Goal: Transaction & Acquisition: Purchase product/service

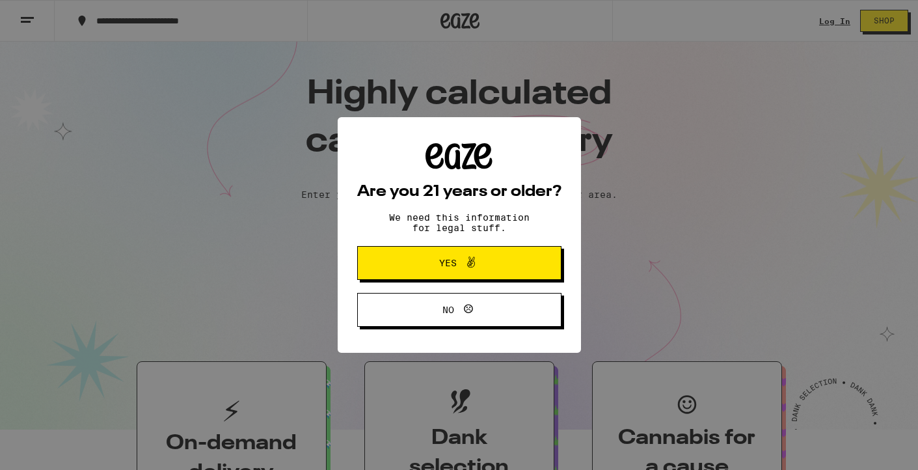
click at [479, 254] on button "Yes" at bounding box center [459, 263] width 204 height 34
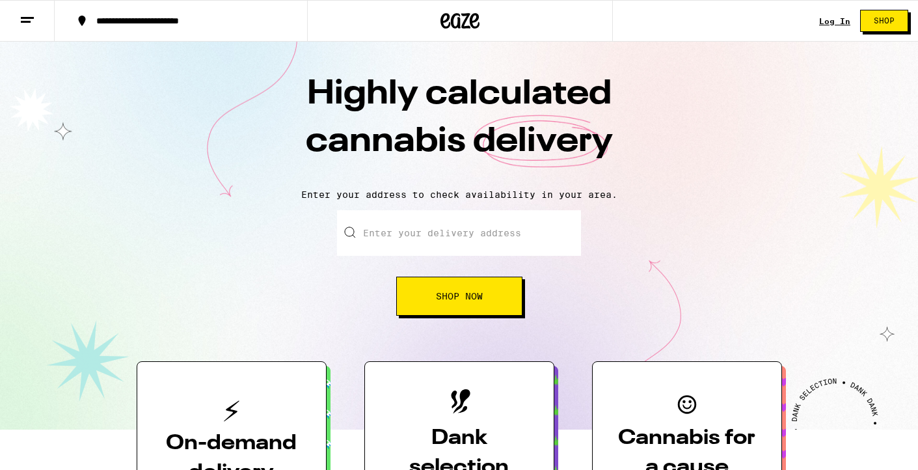
click at [466, 235] on input "Enter your delivery address" at bounding box center [459, 233] width 244 height 46
type input "[STREET_ADDRESS]"
type input "Apt 132"
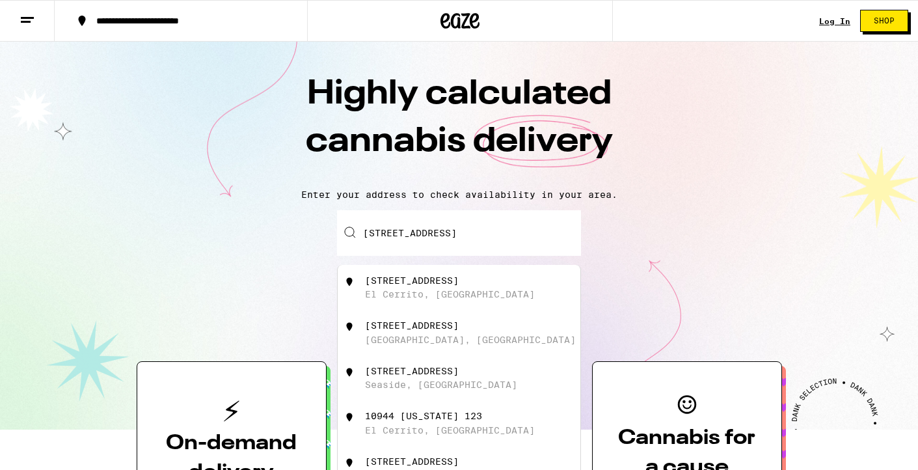
click at [514, 280] on div "10944 San Pablo Avenue El Cerrito, CA" at bounding box center [481, 287] width 232 height 25
type input "[STREET_ADDRESS]"
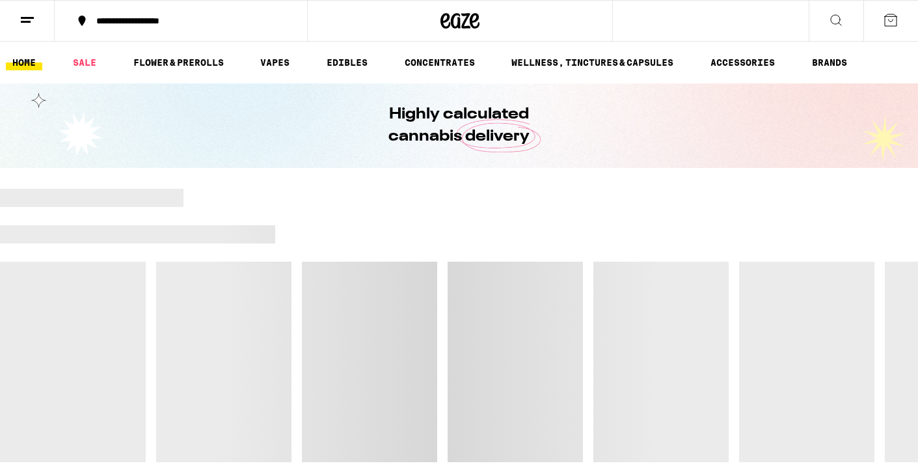
click at [495, 298] on div at bounding box center [459, 325] width 918 height 273
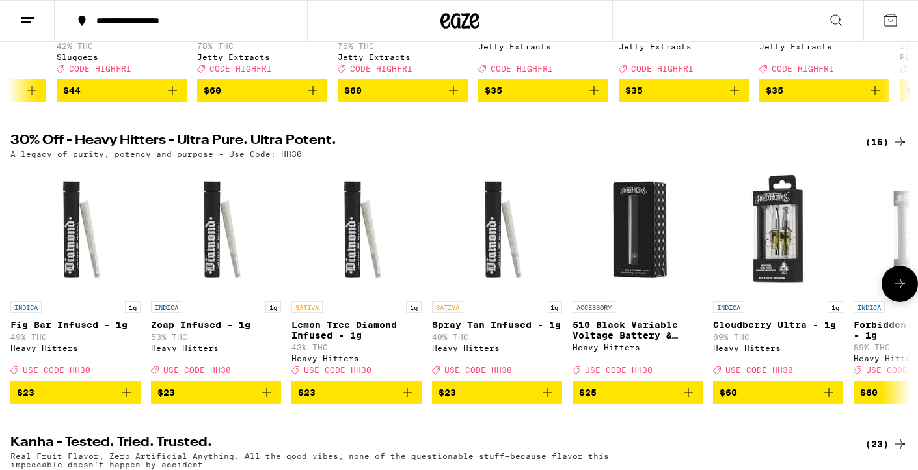
scroll to position [358, 0]
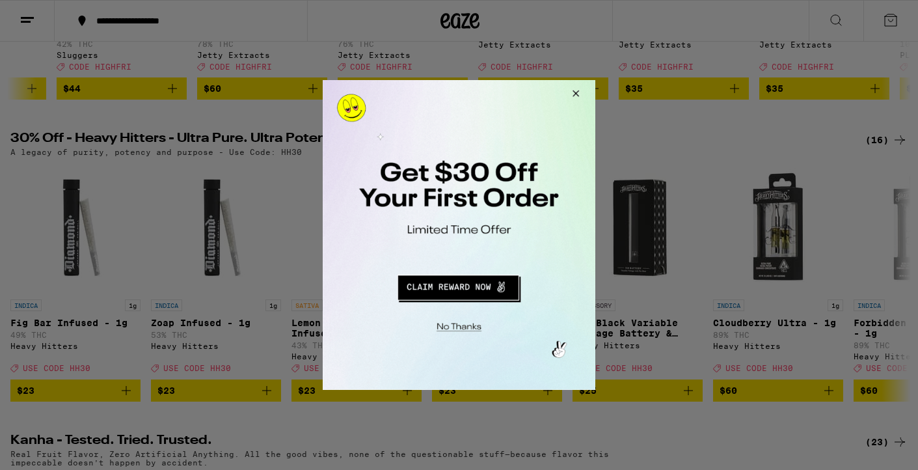
click at [477, 289] on button "Redirect to URL" at bounding box center [458, 285] width 226 height 31
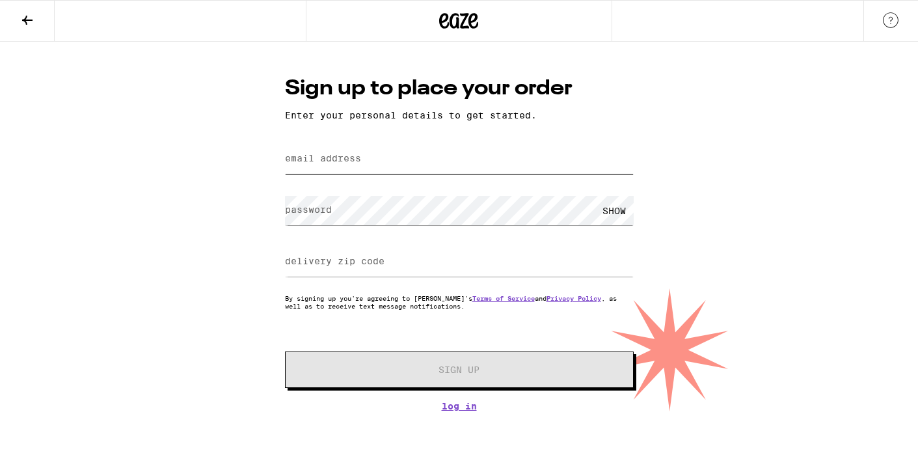
click at [445, 162] on input "email address" at bounding box center [459, 158] width 349 height 29
type input "[EMAIL_ADDRESS][PERSON_NAME][PERSON_NAME][DOMAIN_NAME]"
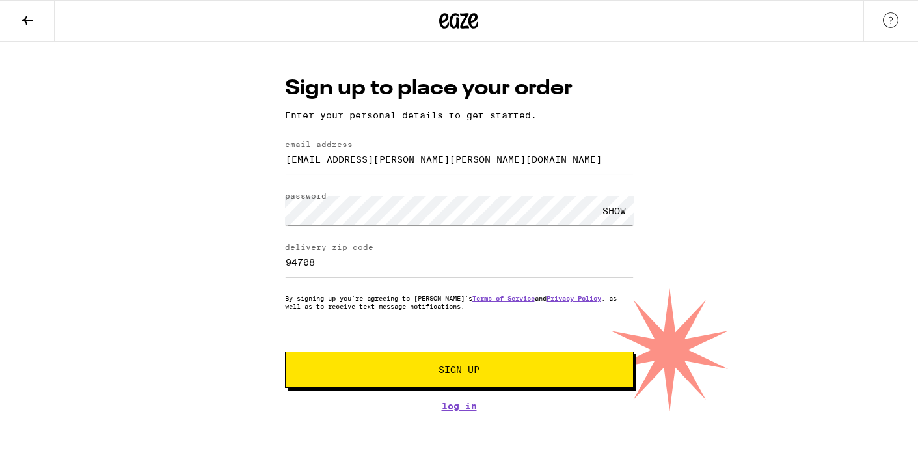
click at [350, 268] on input "94708" at bounding box center [459, 261] width 349 height 29
type input "94530"
click at [409, 372] on span "Sign Up" at bounding box center [459, 369] width 259 height 9
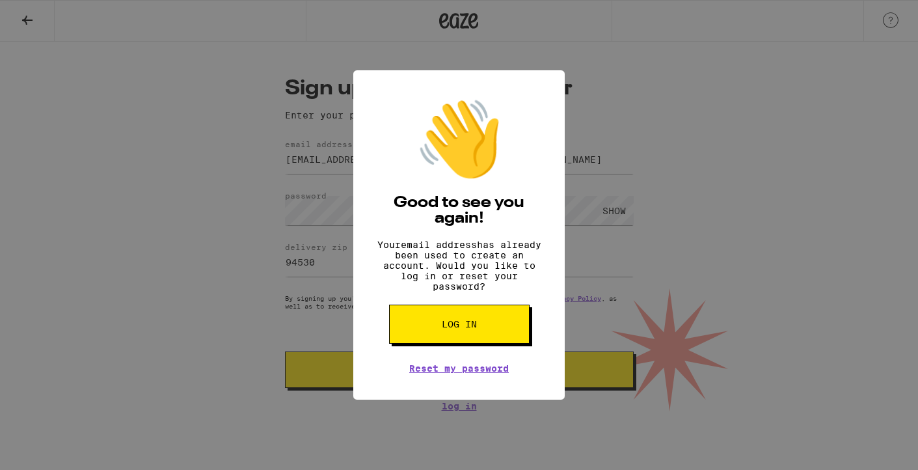
click at [468, 342] on button "Log in" at bounding box center [459, 324] width 141 height 39
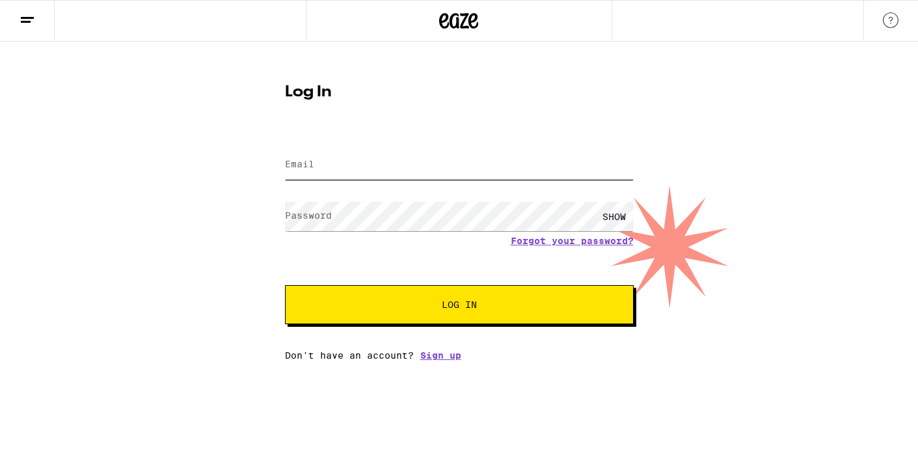
type input "[EMAIL_ADDRESS][PERSON_NAME][PERSON_NAME][DOMAIN_NAME]"
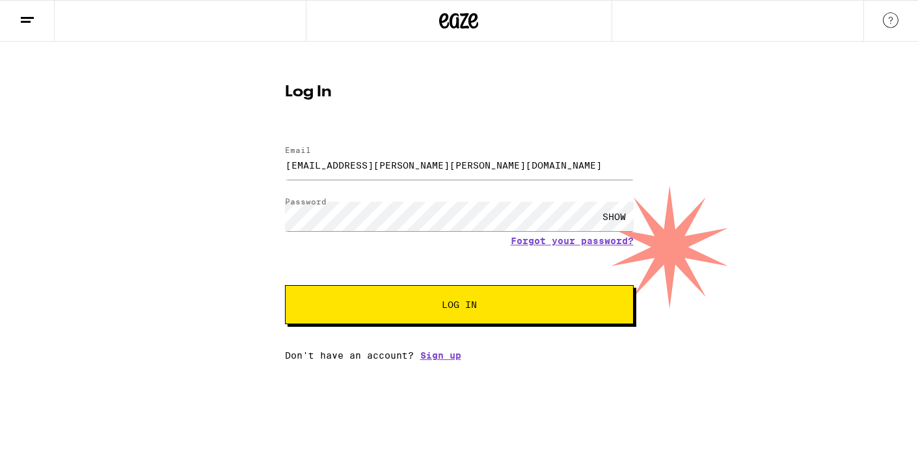
click at [403, 299] on button "Log In" at bounding box center [459, 304] width 349 height 39
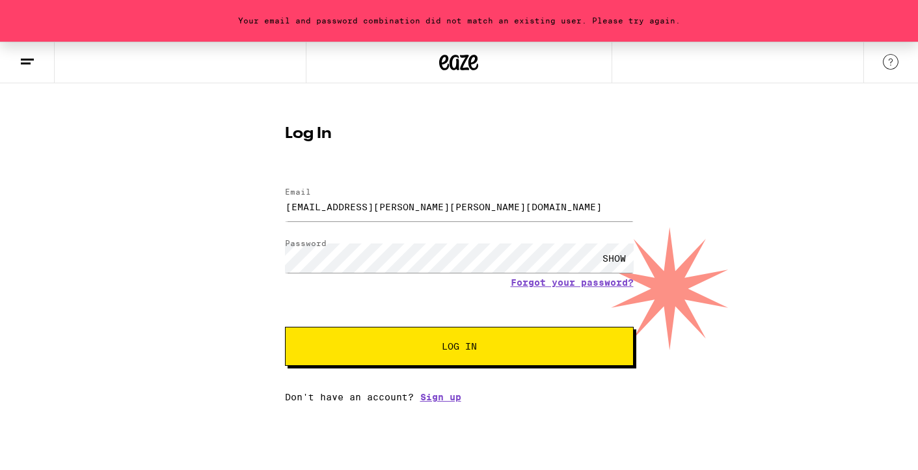
click at [610, 258] on div "SHOW" at bounding box center [614, 257] width 39 height 29
click at [247, 256] on div "Your email and password combination did not match an existing user. Please try …" at bounding box center [459, 222] width 918 height 360
click at [547, 306] on form "Email Email [EMAIL_ADDRESS][PERSON_NAME][PERSON_NAME][DOMAIN_NAME] Password Pas…" at bounding box center [459, 269] width 349 height 191
click at [502, 349] on span "Log In" at bounding box center [459, 346] width 243 height 9
click at [571, 280] on link "Forgot your password?" at bounding box center [572, 282] width 123 height 10
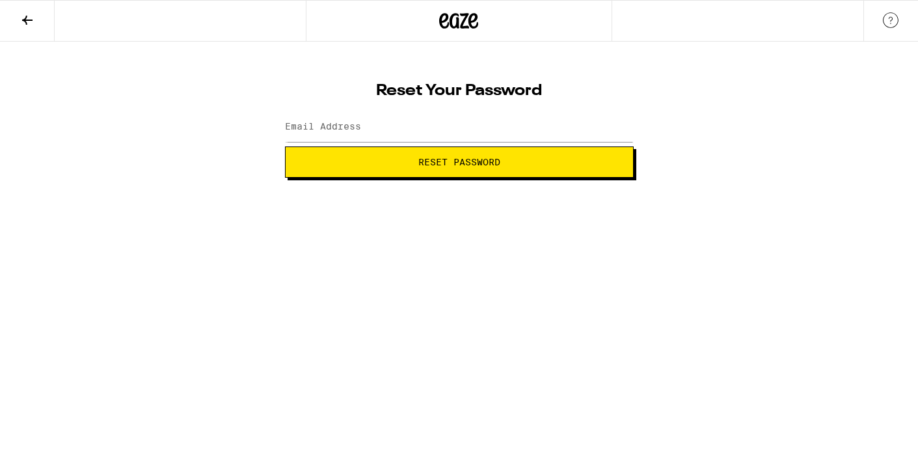
click at [464, 27] on icon at bounding box center [460, 21] width 20 height 16
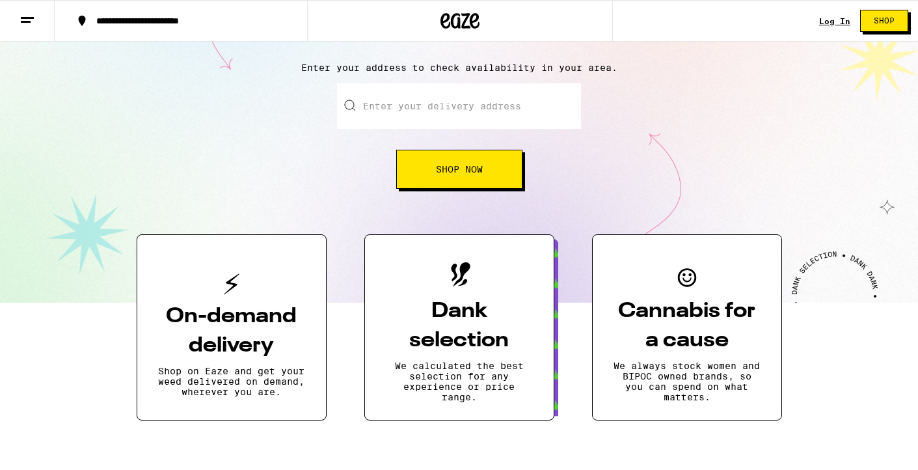
scroll to position [134, 0]
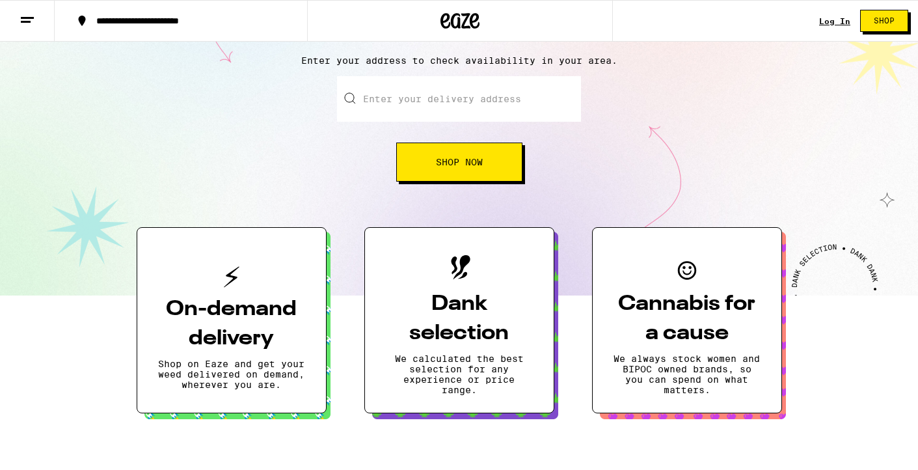
click at [442, 108] on input "Enter your delivery address" at bounding box center [459, 99] width 244 height 46
type input "[STREET_ADDRESS]"
type input "Apt 132"
type input "[STREET_ADDRESS]"
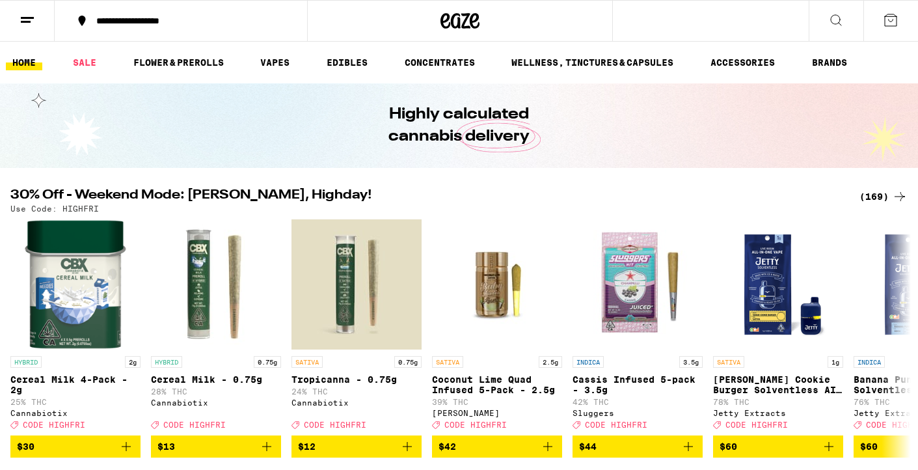
click at [286, 74] on ul "HOME SALE FLOWER & PREROLLS VAPES EDIBLES CONCENTRATES WELLNESS, TINCTURES & CA…" at bounding box center [459, 63] width 918 height 42
click at [279, 61] on link "VAPES" at bounding box center [275, 63] width 42 height 16
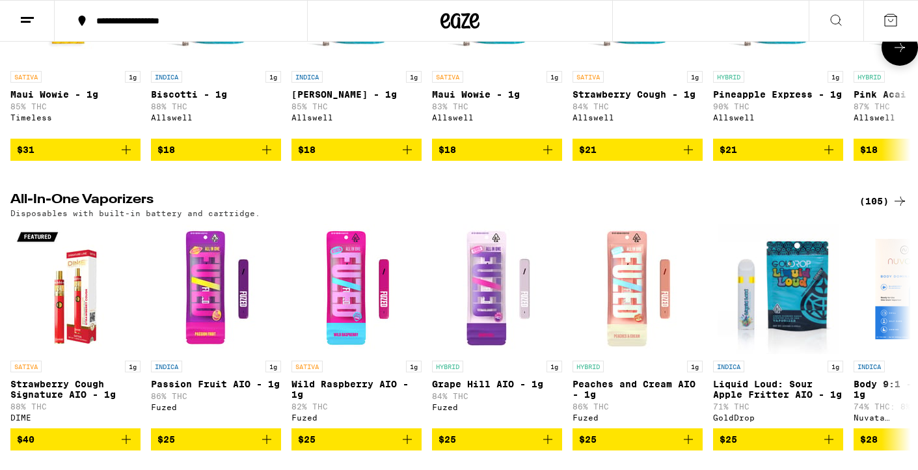
scroll to position [290, 0]
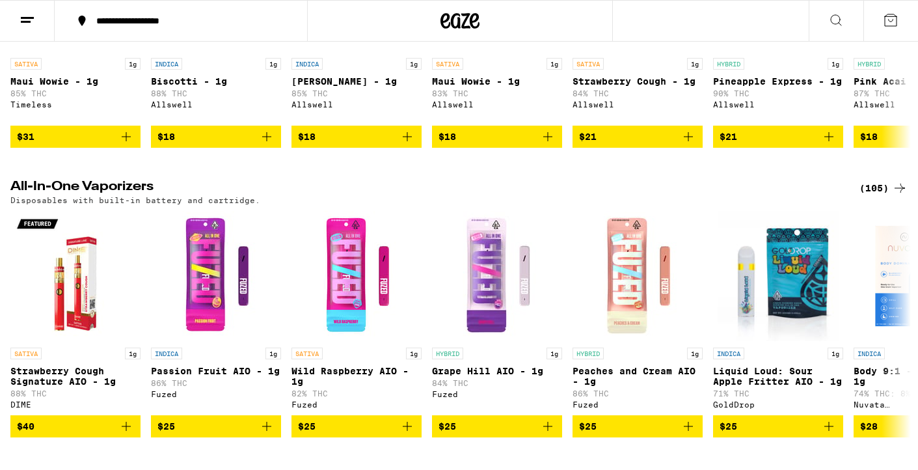
click at [890, 185] on div "(105)" at bounding box center [883, 188] width 48 height 16
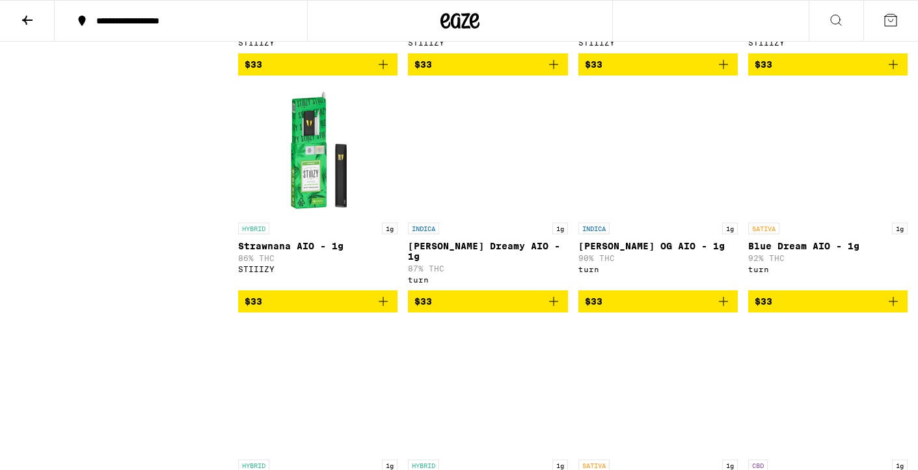
scroll to position [3865, 0]
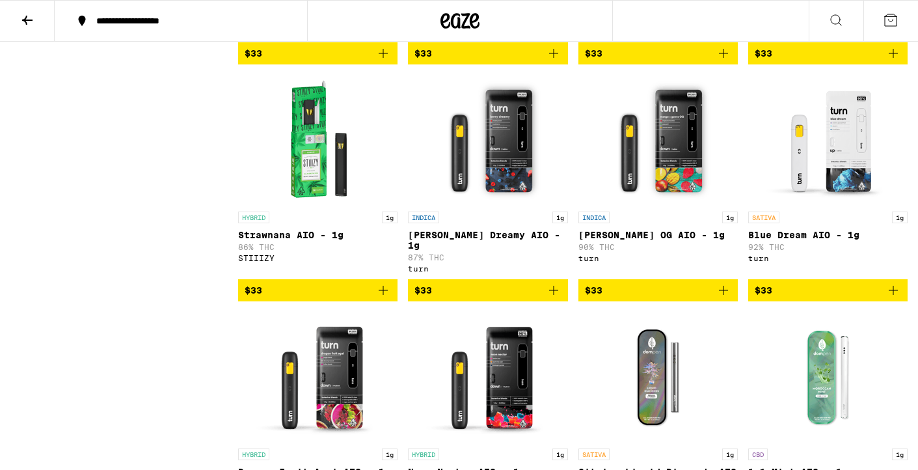
click at [818, 298] on span "$33" at bounding box center [828, 290] width 146 height 16
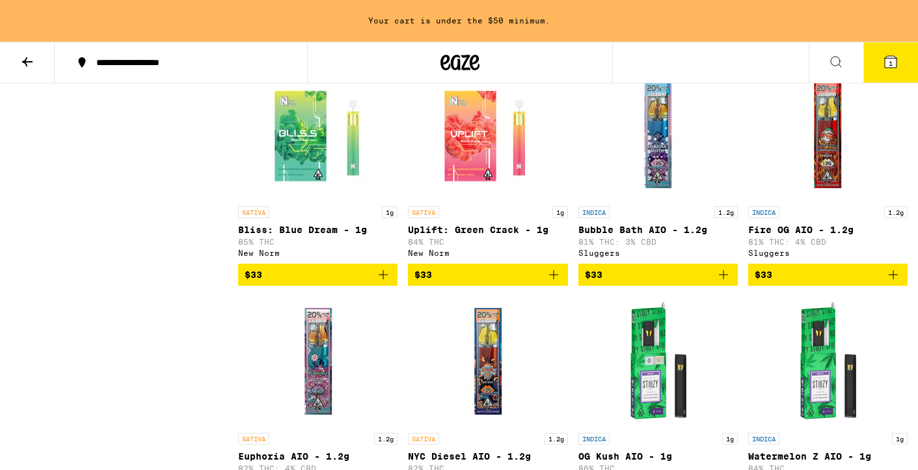
scroll to position [3221, 0]
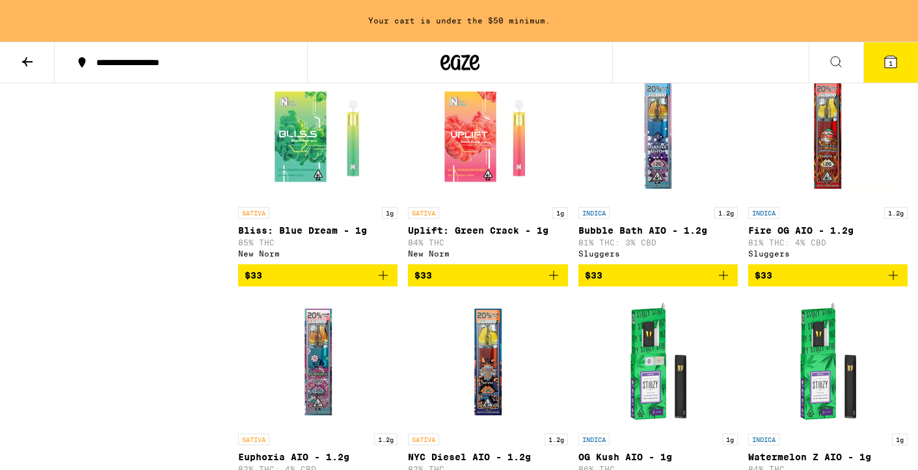
click at [617, 283] on span "$33" at bounding box center [658, 275] width 146 height 16
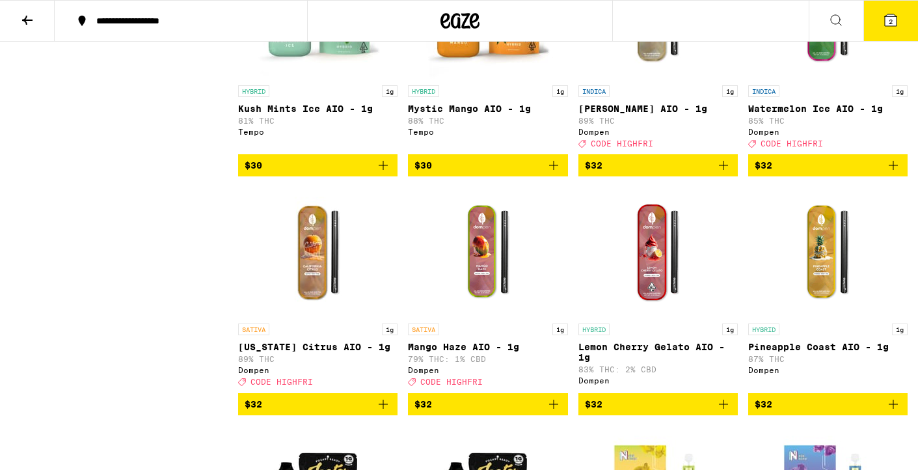
scroll to position [2585, 0]
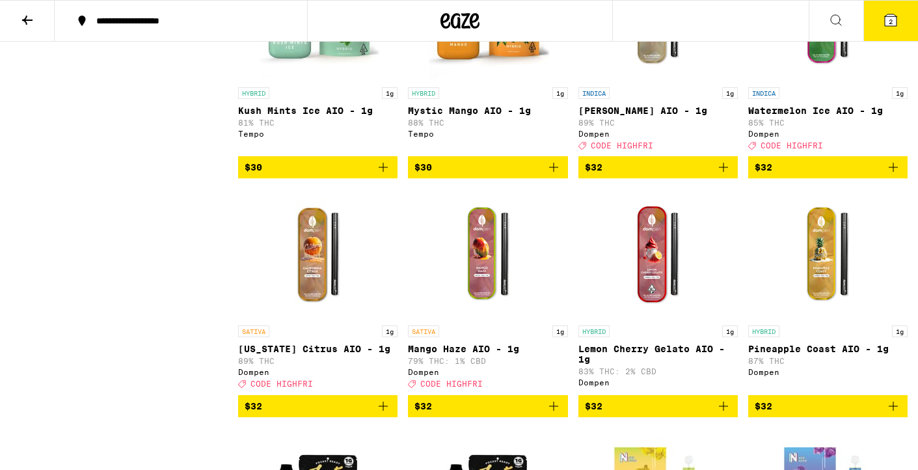
click at [898, 18] on icon at bounding box center [891, 20] width 16 height 16
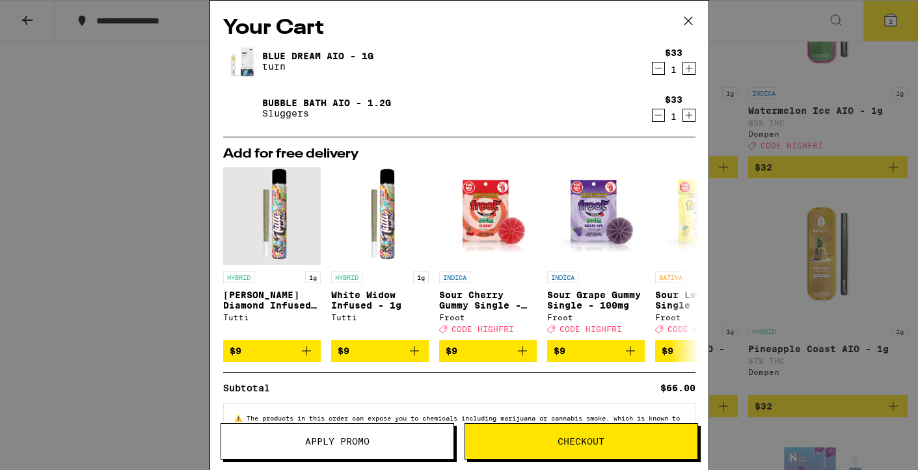
click at [524, 435] on button "Checkout" at bounding box center [582, 441] width 234 height 36
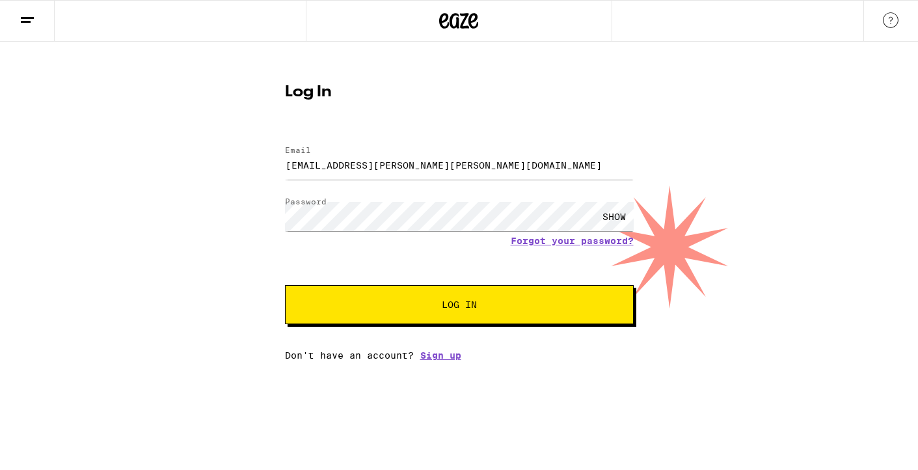
click at [536, 324] on button "Log In" at bounding box center [459, 304] width 349 height 39
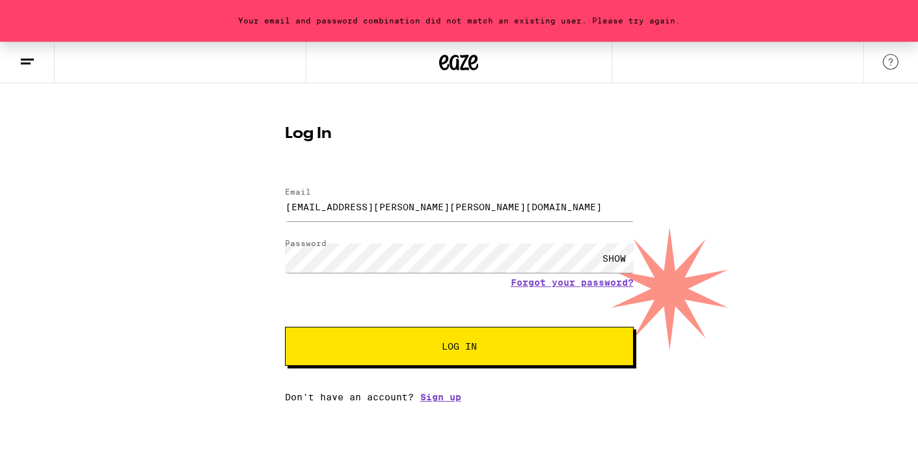
click at [554, 277] on div "SHOW" at bounding box center [459, 258] width 349 height 38
click at [552, 282] on link "Forgot your password?" at bounding box center [572, 282] width 123 height 10
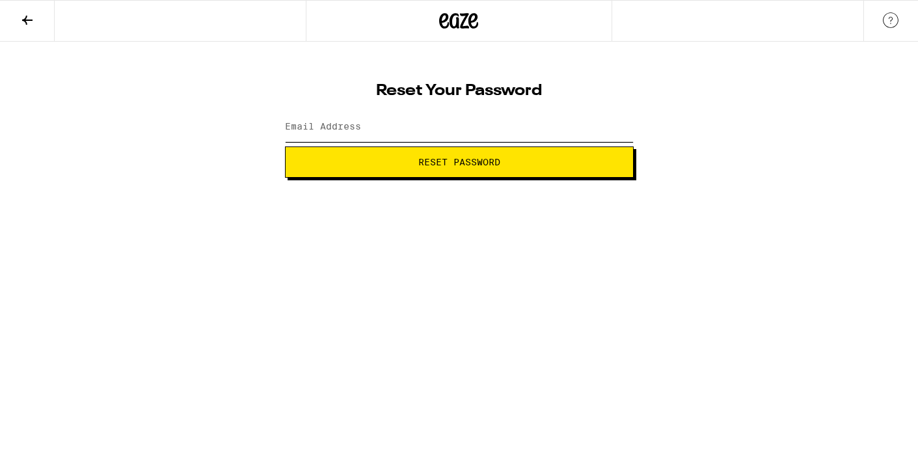
click at [470, 124] on input "Email Address" at bounding box center [459, 127] width 349 height 29
type input "[EMAIL_ADDRESS][PERSON_NAME][PERSON_NAME][DOMAIN_NAME]"
click at [446, 161] on span "Reset Password" at bounding box center [459, 161] width 82 height 9
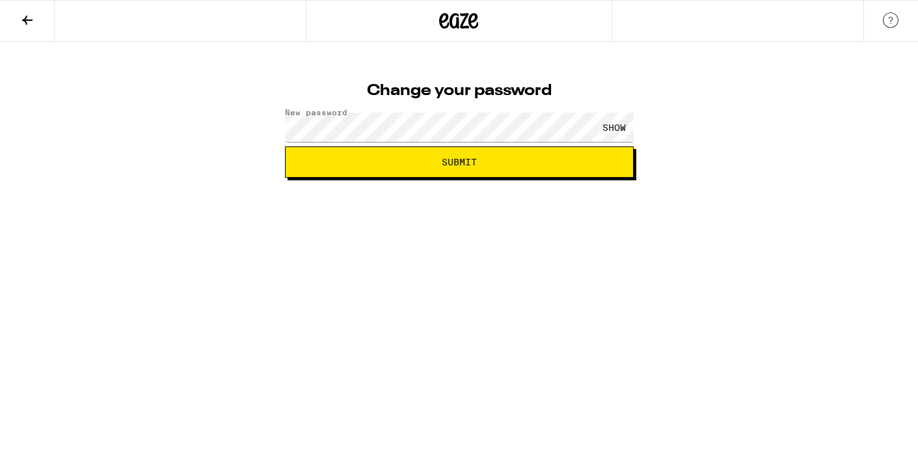
click at [625, 126] on div "SHOW" at bounding box center [614, 127] width 39 height 29
click at [545, 155] on button "Submit" at bounding box center [459, 161] width 349 height 31
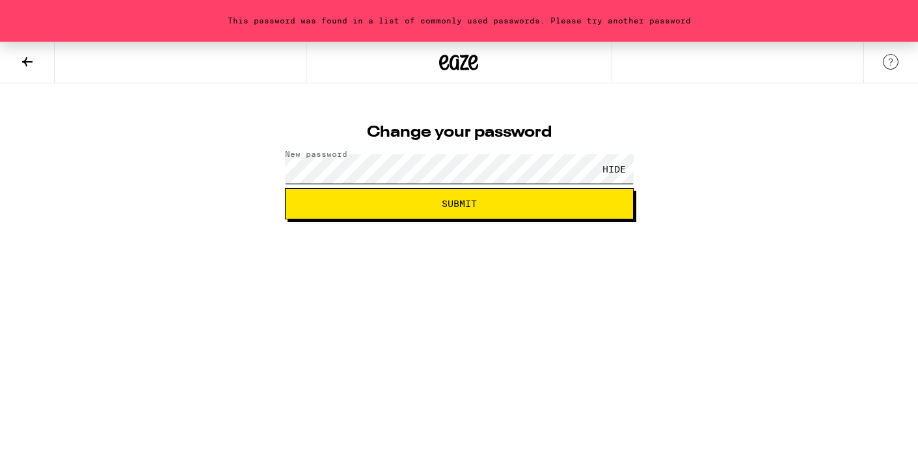
click at [285, 188] on button "Submit" at bounding box center [459, 203] width 349 height 31
click at [529, 219] on html "This password was found in a list of commonly used passwords. Please try anothe…" at bounding box center [459, 109] width 918 height 219
click at [496, 211] on button "Submit" at bounding box center [459, 203] width 349 height 31
click at [326, 215] on button "Submit" at bounding box center [459, 203] width 349 height 31
click at [439, 188] on button "Submit" at bounding box center [459, 203] width 349 height 31
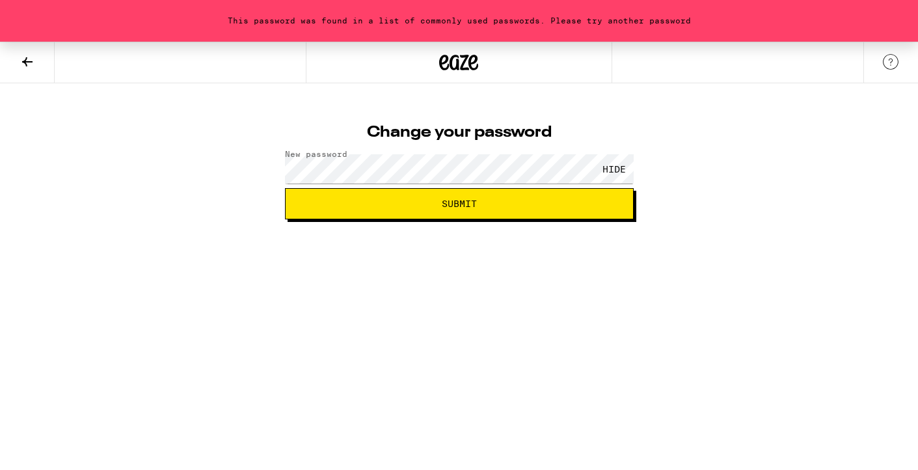
click at [316, 208] on span "Submit" at bounding box center [459, 203] width 327 height 9
click at [334, 213] on button "Submit" at bounding box center [459, 203] width 349 height 31
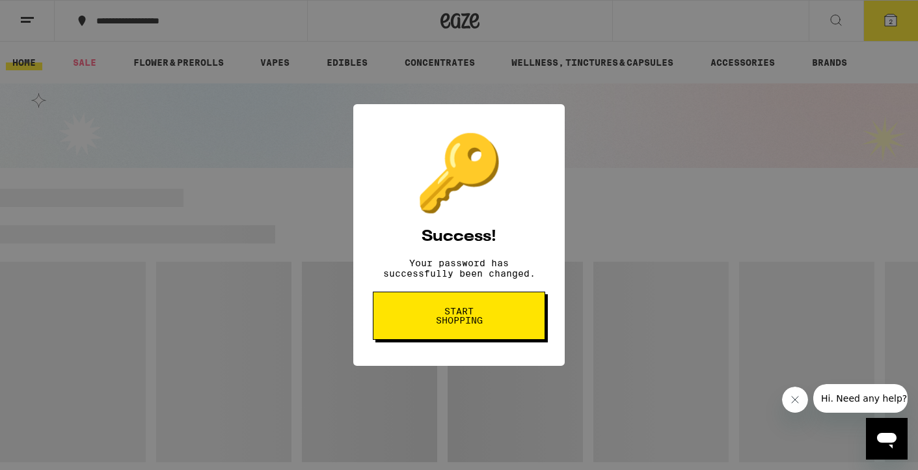
click at [504, 321] on button "Start shopping" at bounding box center [459, 315] width 172 height 48
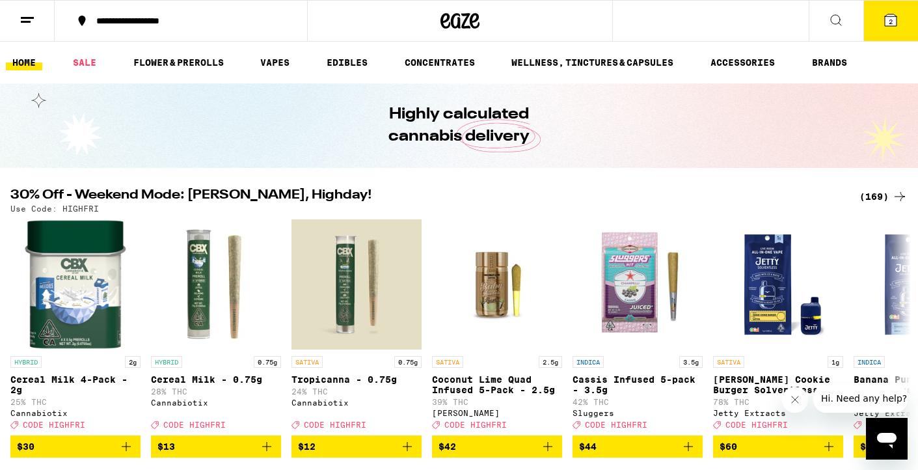
click at [891, 19] on span "2" at bounding box center [891, 22] width 4 height 8
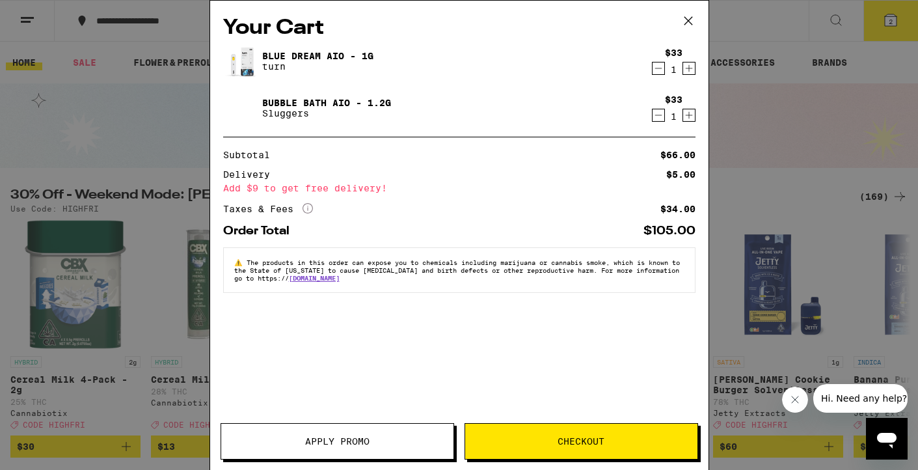
click at [536, 440] on span "Checkout" at bounding box center [581, 441] width 232 height 9
